Goal: Transaction & Acquisition: Purchase product/service

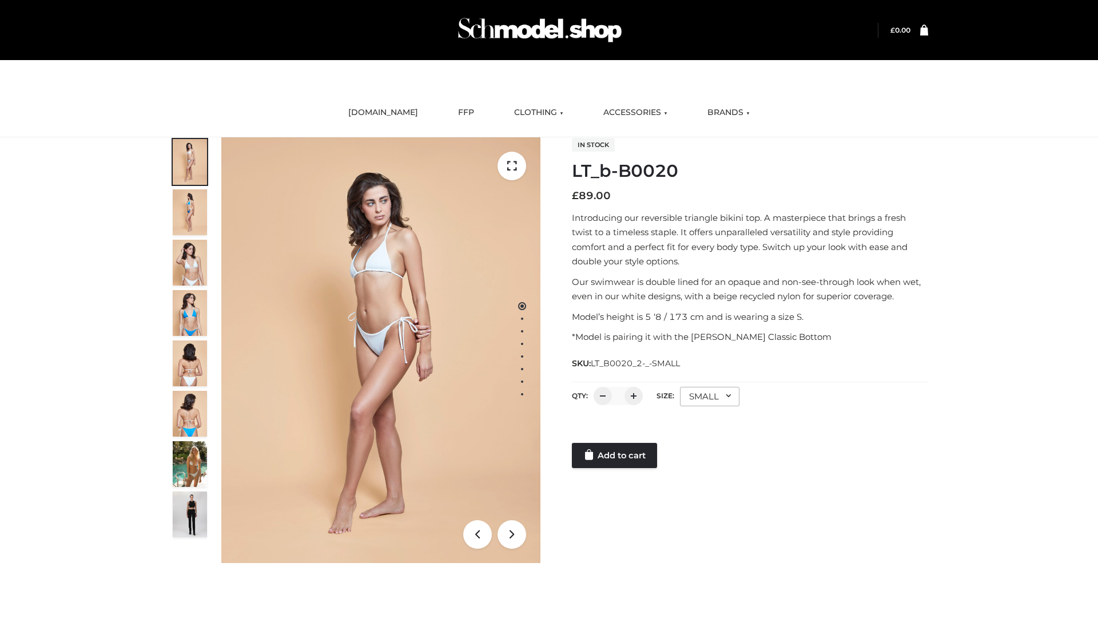
click at [615, 455] on link "Add to cart" at bounding box center [614, 455] width 85 height 25
